Goal: Transaction & Acquisition: Purchase product/service

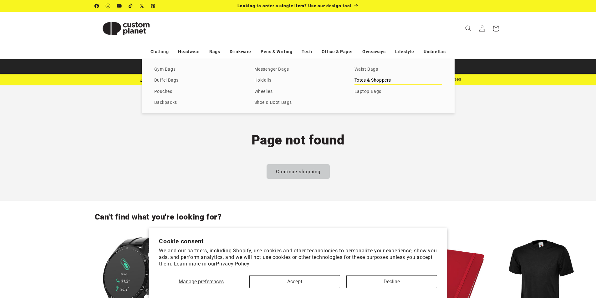
click at [369, 79] on link "Totes & Shoppers" at bounding box center [398, 80] width 88 height 8
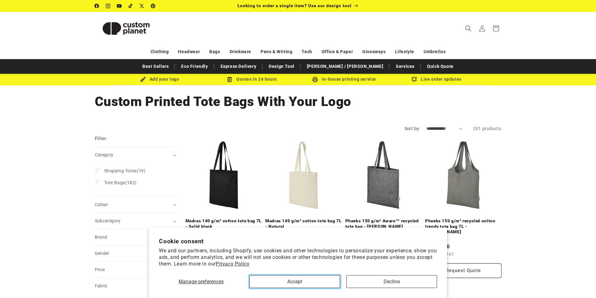
click at [292, 282] on button "Accept" at bounding box center [294, 281] width 91 height 13
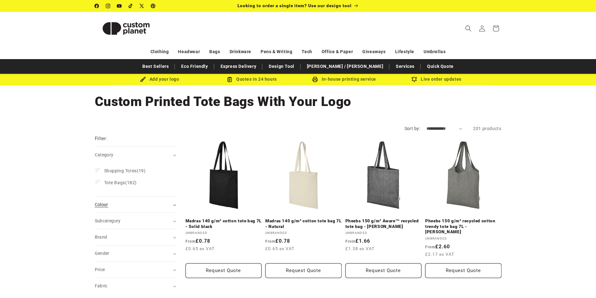
click at [104, 204] on span "Colour (0)" at bounding box center [101, 204] width 13 height 5
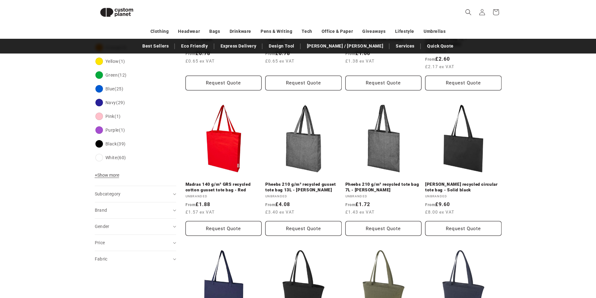
scroll to position [180, 0]
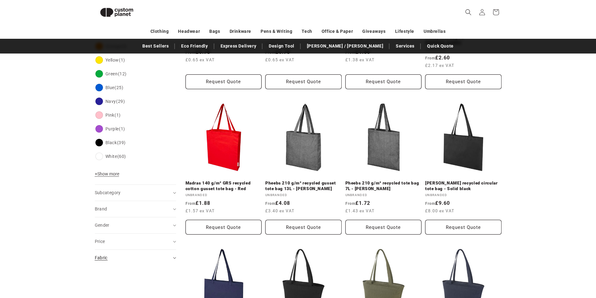
click at [123, 259] on div "Fabric (0)" at bounding box center [133, 258] width 76 height 7
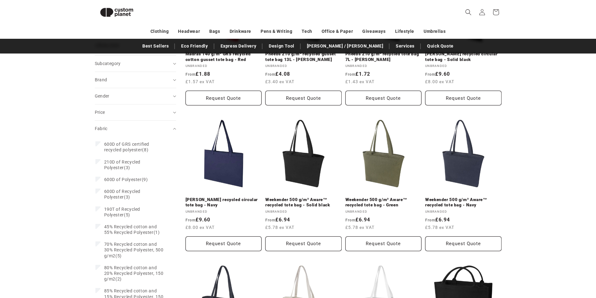
scroll to position [308, 0]
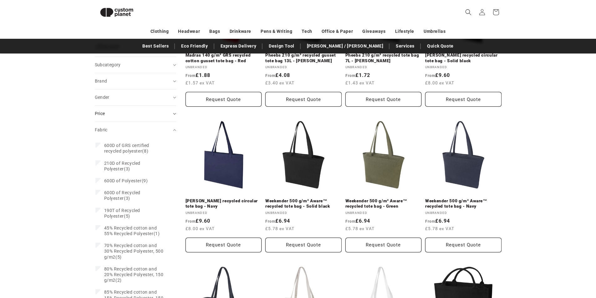
click at [174, 114] on icon at bounding box center [174, 114] width 3 height 2
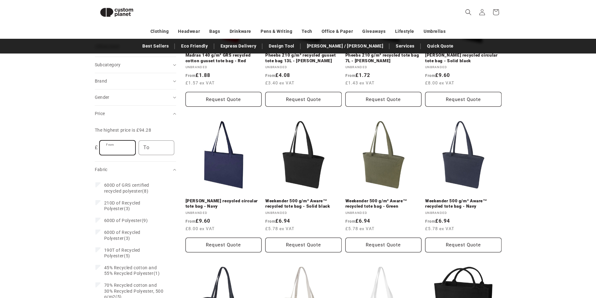
click at [113, 148] on input "From" at bounding box center [117, 148] width 35 height 14
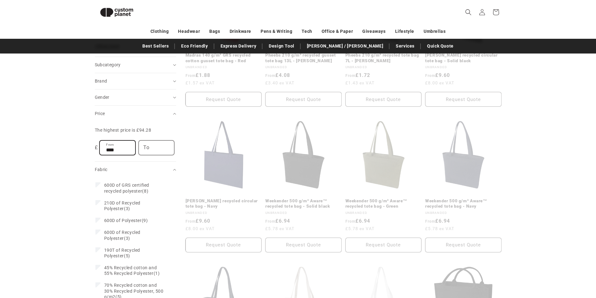
type input "****"
click at [150, 153] on input "To" at bounding box center [156, 148] width 35 height 14
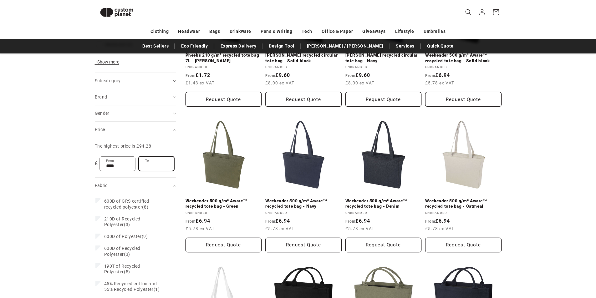
scroll to position [324, 0]
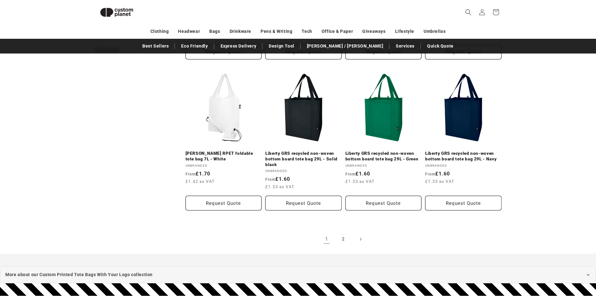
scroll to position [635, 0]
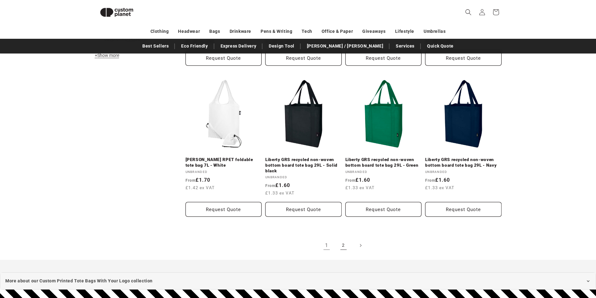
type input "****"
click at [343, 244] on link "2" at bounding box center [344, 246] width 14 height 14
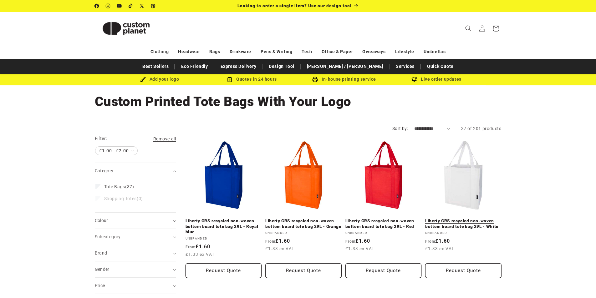
click at [465, 218] on link "Liberty GRS recycled non-woven bottom board tote bag 29L - White" at bounding box center [463, 223] width 76 height 11
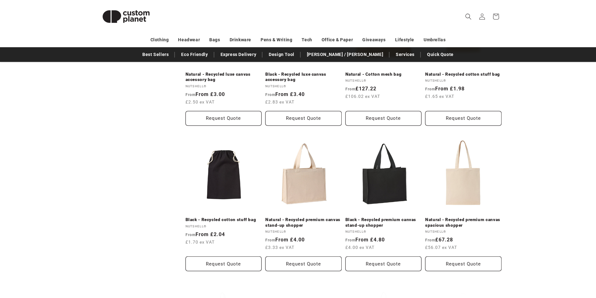
scroll to position [59, 0]
